Goal: Task Accomplishment & Management: Complete application form

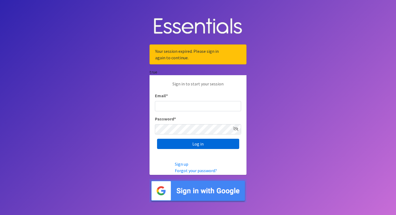
type input "cassiecelestain@gmail.com"
click at [173, 146] on input "Log in" at bounding box center [198, 144] width 82 height 10
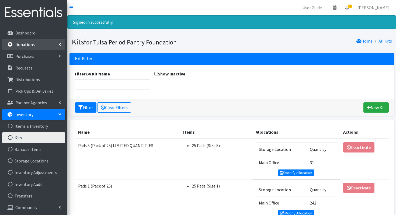
click at [33, 45] on p "Donations" at bounding box center [24, 44] width 19 height 5
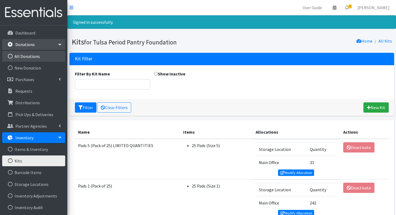
click at [31, 52] on link "All Donations" at bounding box center [33, 56] width 63 height 11
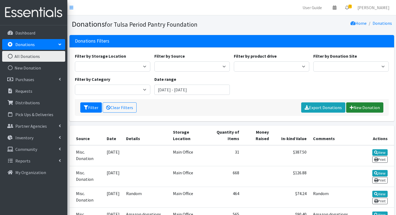
click at [358, 108] on link "New Donation" at bounding box center [364, 107] width 37 height 10
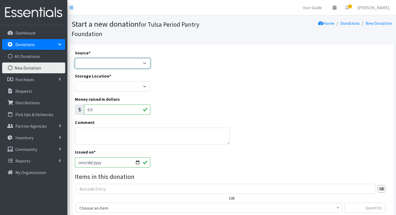
click at [132, 58] on select "Product Drive Manufacturer Donation Site Misc. Donation" at bounding box center [112, 63] width 75 height 10
select select "Misc. Donation"
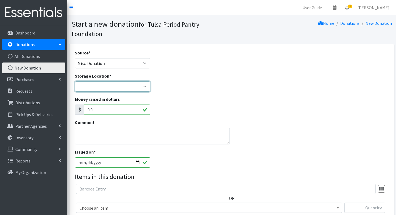
click at [111, 90] on select "Main Office" at bounding box center [112, 86] width 75 height 10
select select "380"
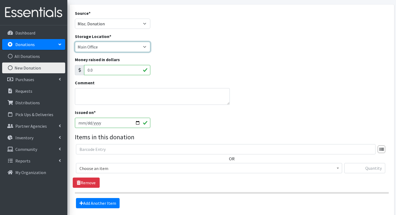
scroll to position [40, 0]
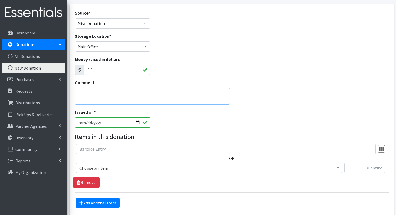
click at [142, 91] on textarea "Comment" at bounding box center [152, 96] width 155 height 17
type textarea "Random"
click at [101, 170] on span "Choose an item" at bounding box center [208, 168] width 259 height 8
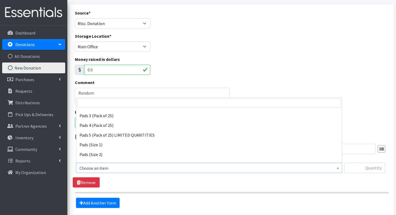
scroll to position [64, 0]
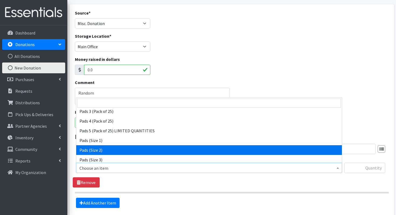
select select "13214"
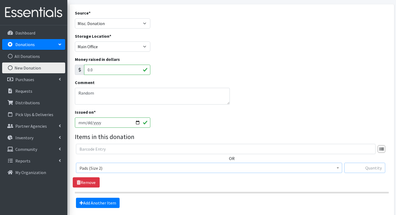
click at [357, 168] on input "text" at bounding box center [364, 168] width 41 height 10
type input "312"
click at [99, 201] on link "Add Another Item" at bounding box center [98, 202] width 44 height 10
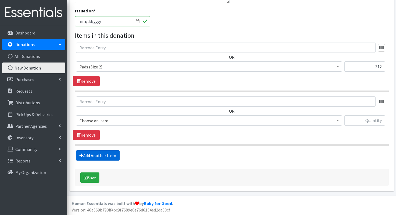
scroll to position [142, 0]
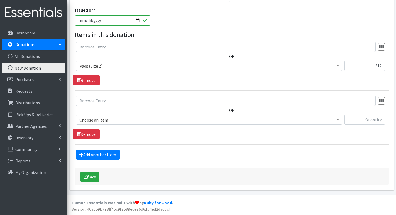
click at [118, 116] on span "Choose an item" at bounding box center [208, 120] width 259 height 8
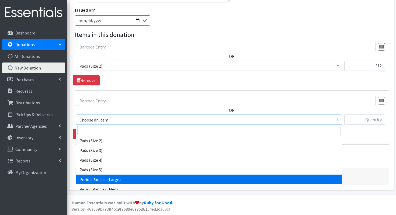
scroll to position [100, 0]
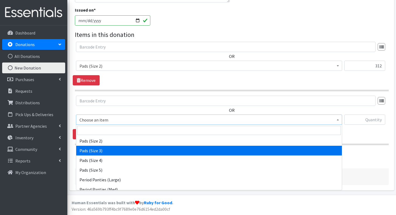
drag, startPoint x: 108, startPoint y: 155, endPoint x: 109, endPoint y: 149, distance: 6.0
select select "13215"
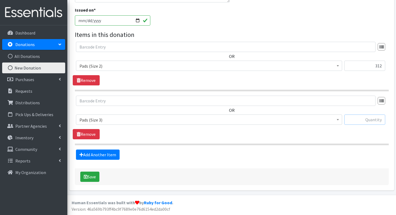
click at [351, 116] on input "text" at bounding box center [364, 119] width 41 height 10
type input "56"
click at [97, 155] on link "Add Another Item" at bounding box center [98, 154] width 44 height 10
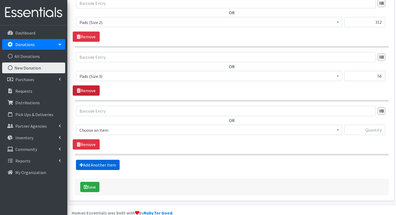
scroll to position [196, 0]
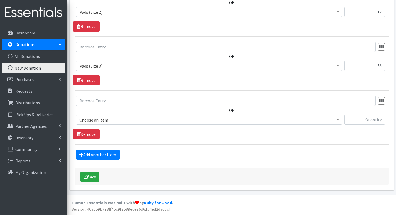
click at [112, 122] on span "Choose an item" at bounding box center [208, 120] width 259 height 8
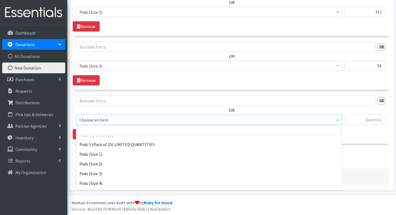
scroll to position [78, 0]
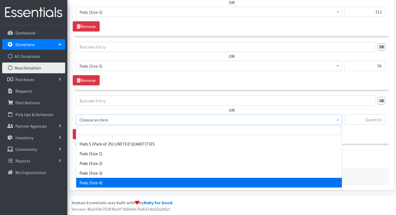
select select "13216"
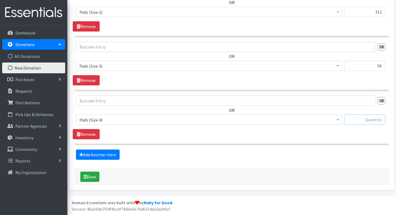
click at [365, 118] on input "text" at bounding box center [364, 119] width 41 height 10
type input "264"
click at [110, 153] on link "Add Another Item" at bounding box center [98, 154] width 44 height 10
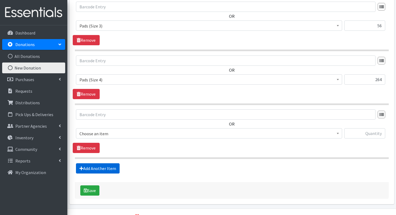
scroll to position [249, 0]
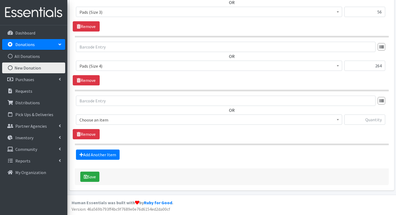
click at [94, 123] on span "Choose an item" at bounding box center [208, 120] width 259 height 8
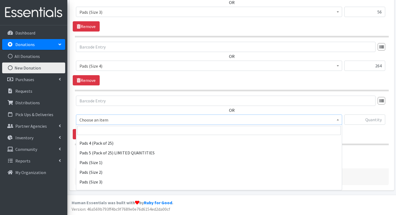
scroll to position [82, 0]
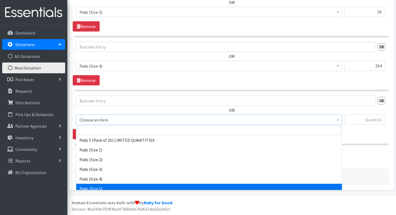
select select "13217"
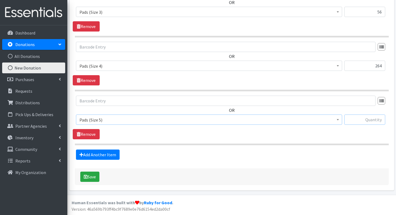
click at [369, 119] on input "text" at bounding box center [364, 119] width 41 height 10
type input "34"
click at [93, 154] on link "Add Another Item" at bounding box center [98, 154] width 44 height 10
click at [114, 120] on span "Choose an item" at bounding box center [208, 120] width 259 height 8
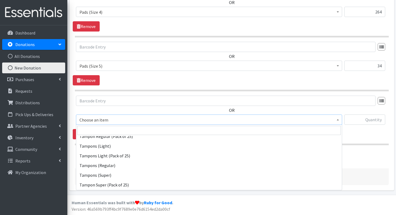
scroll to position [193, 0]
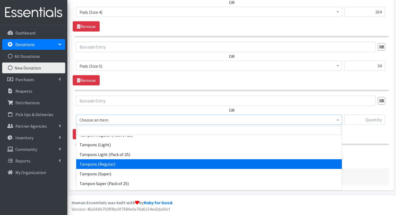
select select "13212"
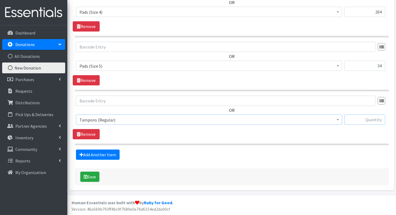
click at [371, 118] on input "text" at bounding box center [364, 119] width 41 height 10
type input "97"
click at [91, 157] on link "Add Another Item" at bounding box center [98, 154] width 44 height 10
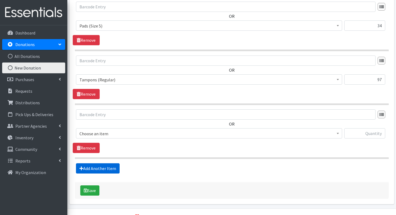
scroll to position [357, 0]
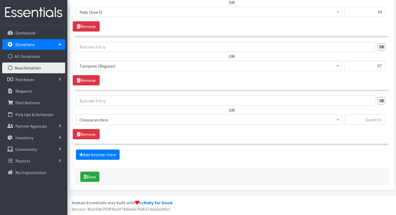
click at [117, 131] on div "OR Choose an item Liners Liners (Pack of 100) Makeup Bag (25) Pads 1 (Pack of 2…" at bounding box center [232, 118] width 318 height 44
click at [119, 119] on span "Choose an item" at bounding box center [208, 120] width 259 height 8
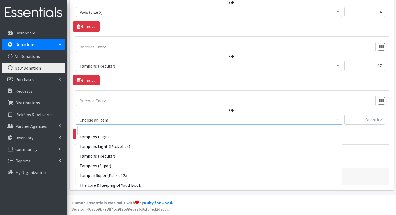
scroll to position [201, 0]
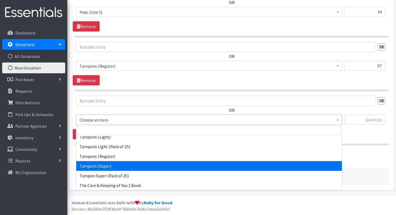
select select "13213"
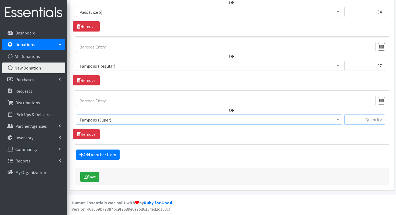
click at [353, 121] on input "text" at bounding box center [364, 119] width 41 height 10
type input "72"
click at [89, 178] on button "Save" at bounding box center [89, 176] width 19 height 10
